Goal: Task Accomplishment & Management: Manage account settings

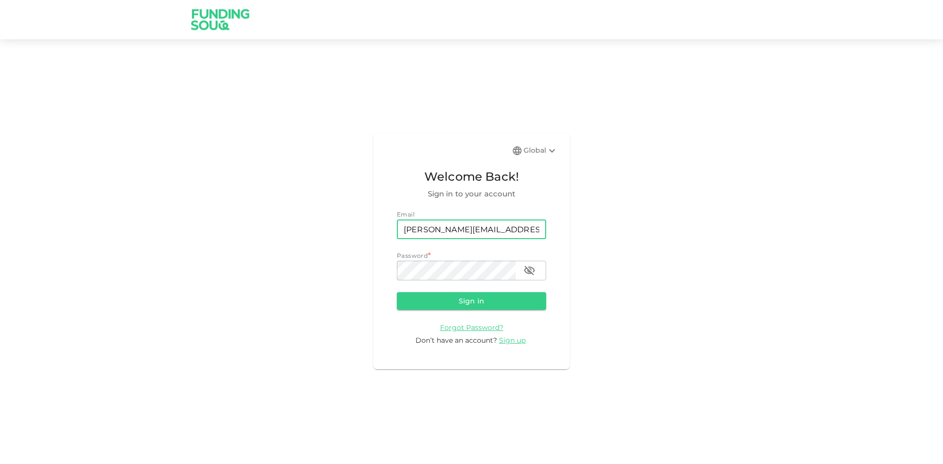
type input "[PERSON_NAME][EMAIL_ADDRESS][DOMAIN_NAME]"
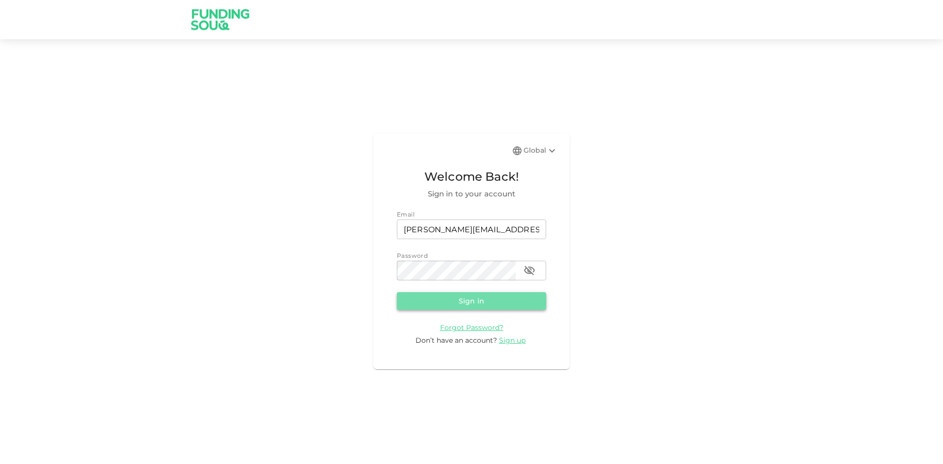
click at [479, 294] on button "Sign in" at bounding box center [471, 301] width 149 height 18
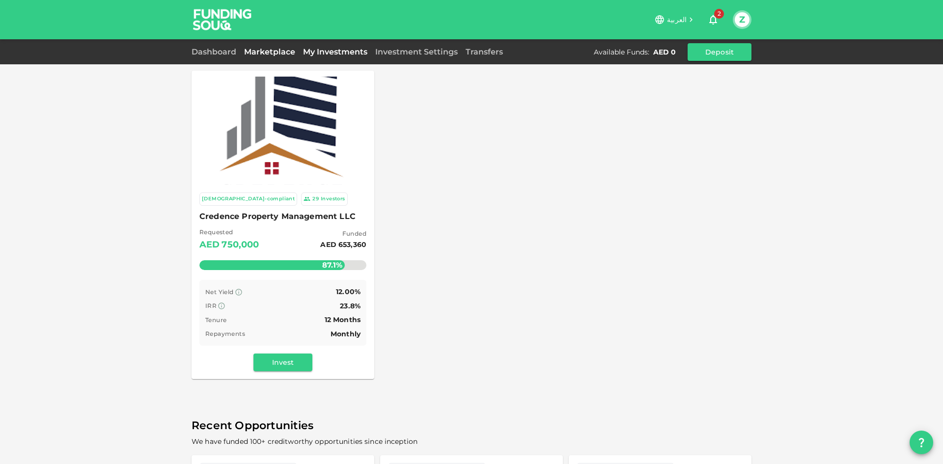
click at [355, 54] on link "My Investments" at bounding box center [335, 51] width 72 height 9
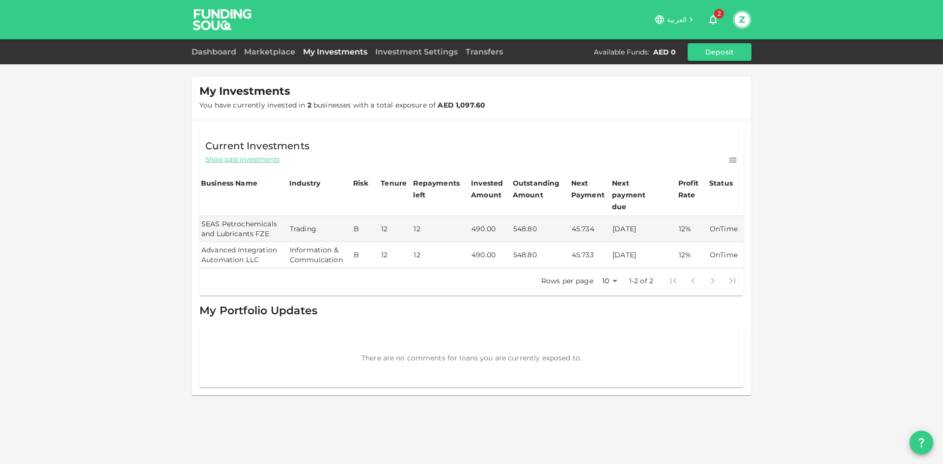
click at [422, 106] on span "You have currently invested in 2 businesses with a total exposure of AED 1,097.…" at bounding box center [342, 105] width 286 height 9
click at [274, 50] on link "Marketplace" at bounding box center [269, 51] width 59 height 9
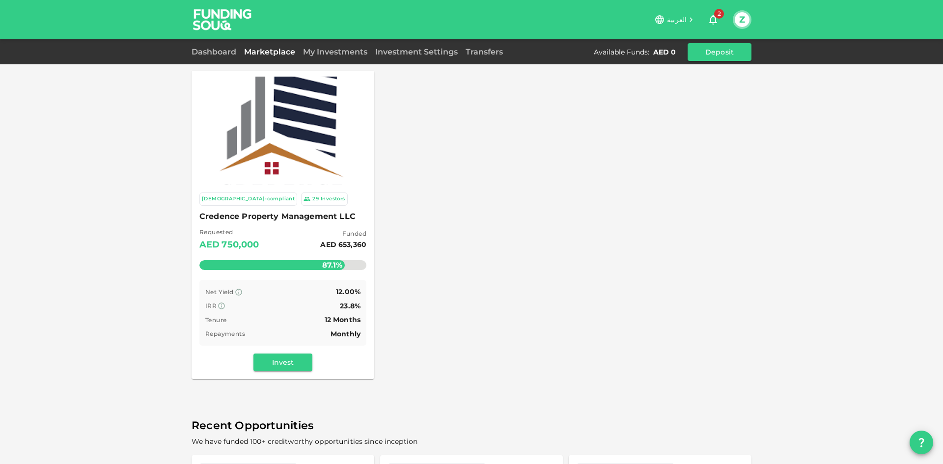
click at [303, 158] on img at bounding box center [282, 130] width 163 height 163
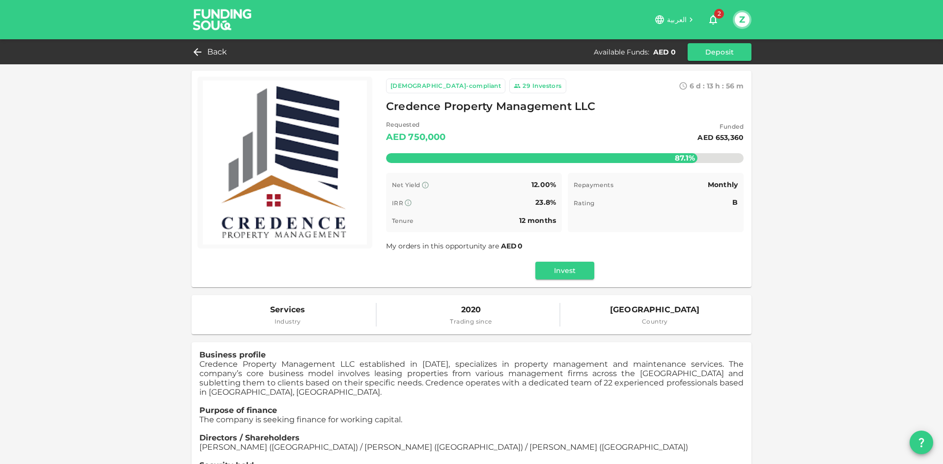
click at [727, 203] on div "Rating B" at bounding box center [656, 202] width 164 height 12
click at [458, 321] on span "Trading since" at bounding box center [471, 322] width 42 height 10
click at [370, 364] on span "Credence Property Management LLC established in [DATE], specializes in property…" at bounding box center [471, 378] width 544 height 37
click at [706, 12] on button "2" at bounding box center [713, 20] width 20 height 20
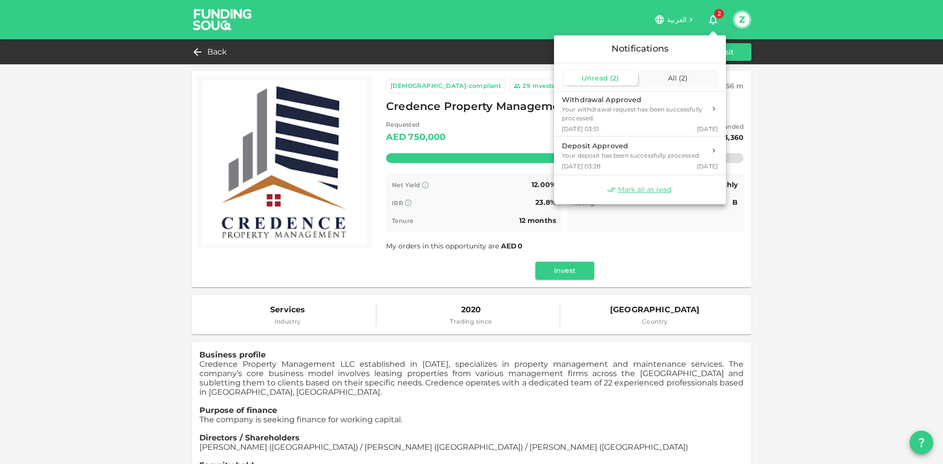
click at [853, 187] on div at bounding box center [471, 232] width 943 height 464
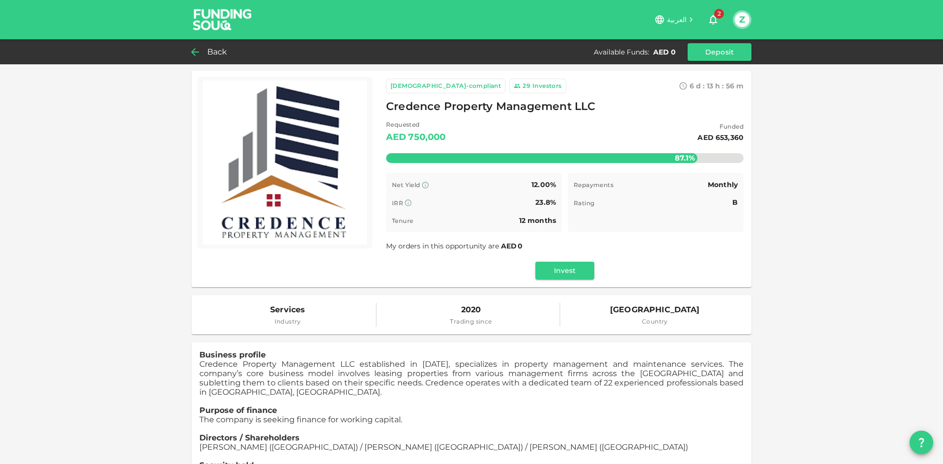
click at [195, 54] on icon at bounding box center [195, 52] width 12 height 12
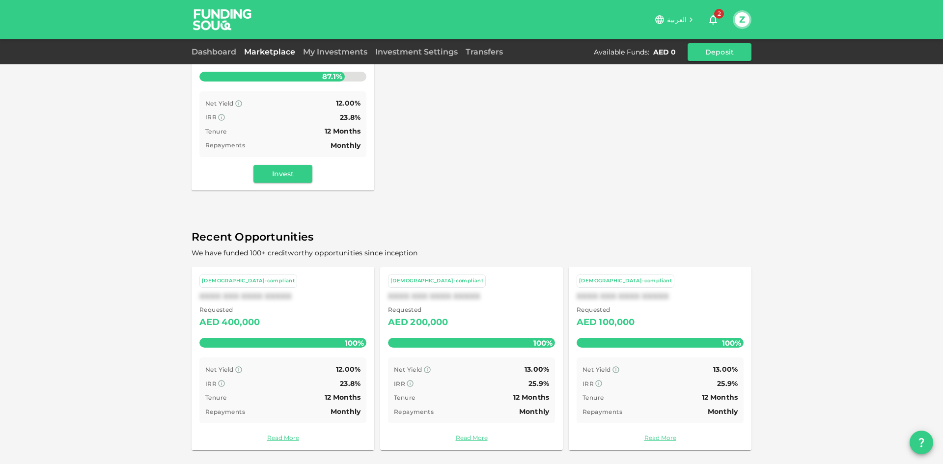
scroll to position [190, 0]
click at [419, 322] on div "200,000" at bounding box center [429, 323] width 38 height 16
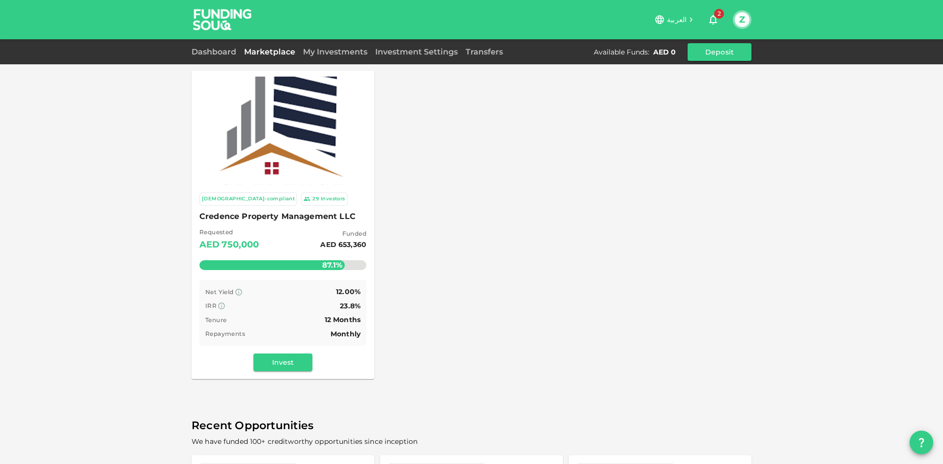
click at [747, 21] on button "Z" at bounding box center [742, 19] width 15 height 15
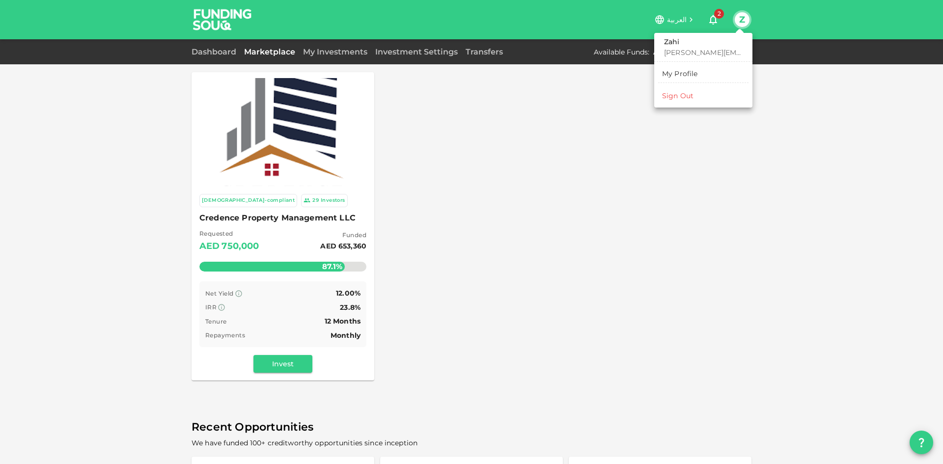
click at [484, 171] on div at bounding box center [471, 232] width 943 height 464
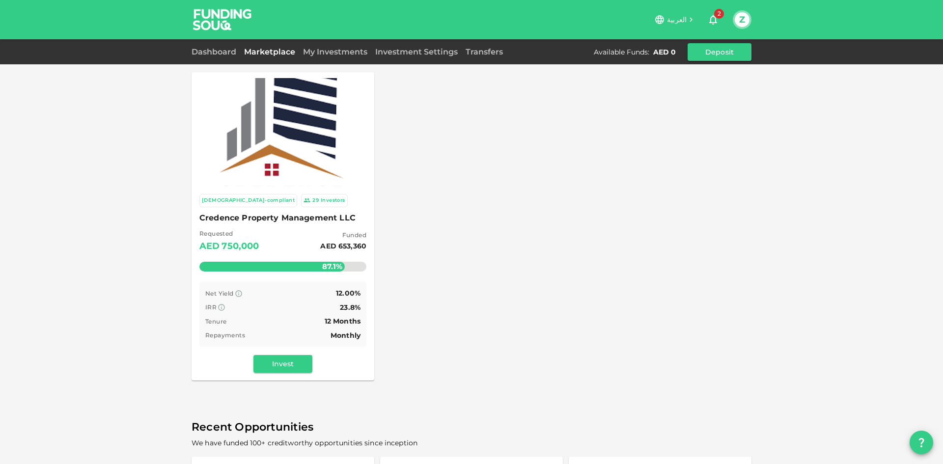
click at [434, 57] on div "Investment Settings" at bounding box center [416, 52] width 90 height 12
click at [439, 53] on link "Investment Settings" at bounding box center [416, 51] width 90 height 9
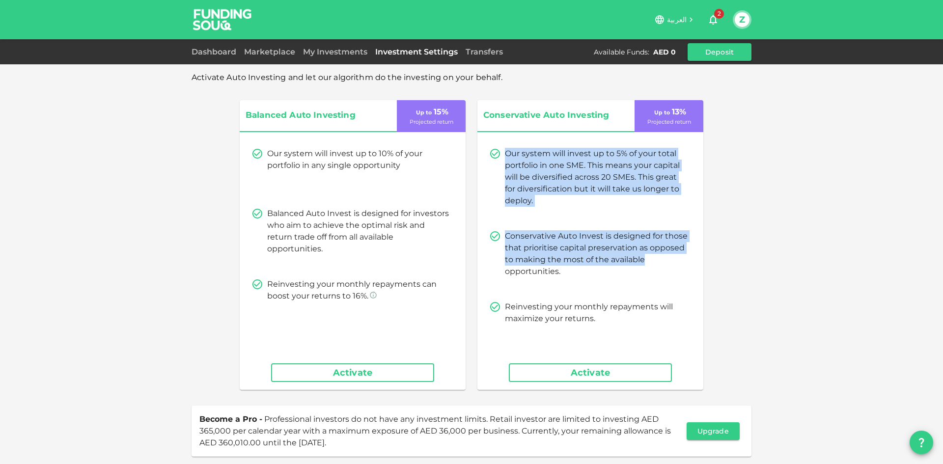
drag, startPoint x: 934, startPoint y: 125, endPoint x: 943, endPoint y: 223, distance: 98.6
click at [940, 254] on div "العربية 2 Z Dashboard Marketplace My Investments Investment Settings Transfers …" at bounding box center [471, 232] width 943 height 464
click at [789, 129] on div "Activate Auto Investing and let our algorithm do the investing on your behalf. …" at bounding box center [471, 261] width 943 height 522
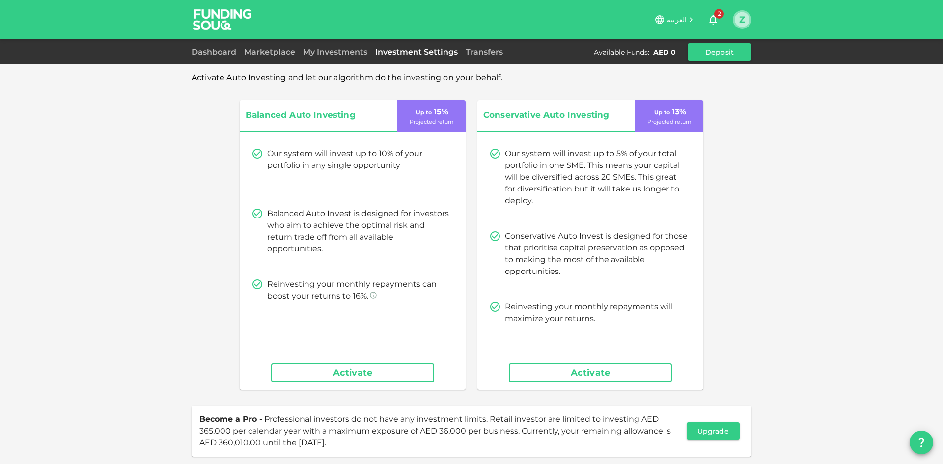
click at [740, 21] on button "Z" at bounding box center [742, 19] width 15 height 15
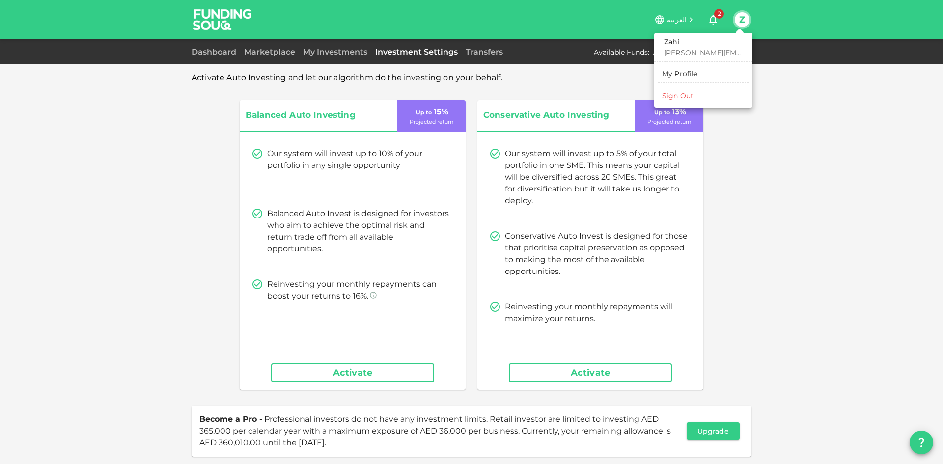
click at [683, 99] on div "Sign Out" at bounding box center [677, 96] width 31 height 10
